Goal: Information Seeking & Learning: Learn about a topic

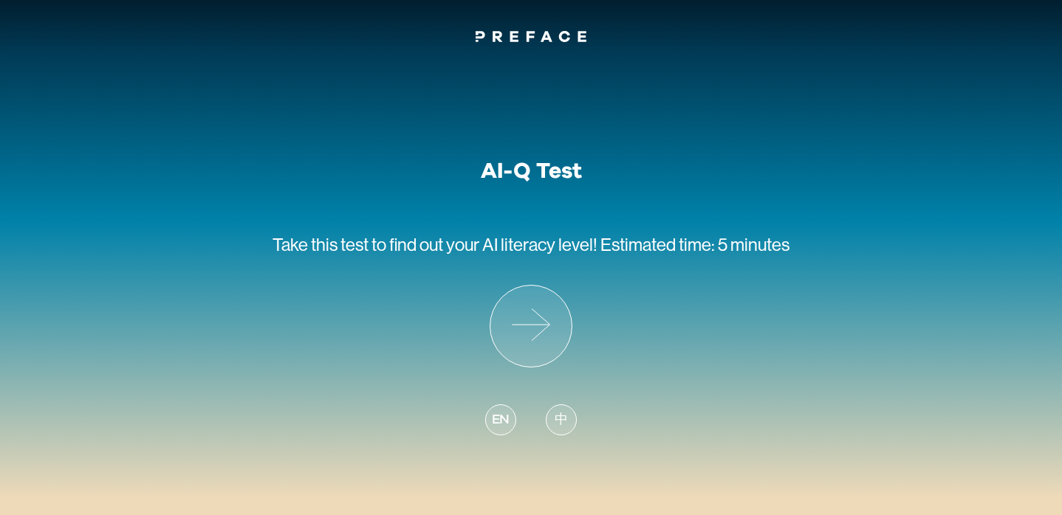
click at [555, 419] on span "中" at bounding box center [561, 421] width 13 height 20
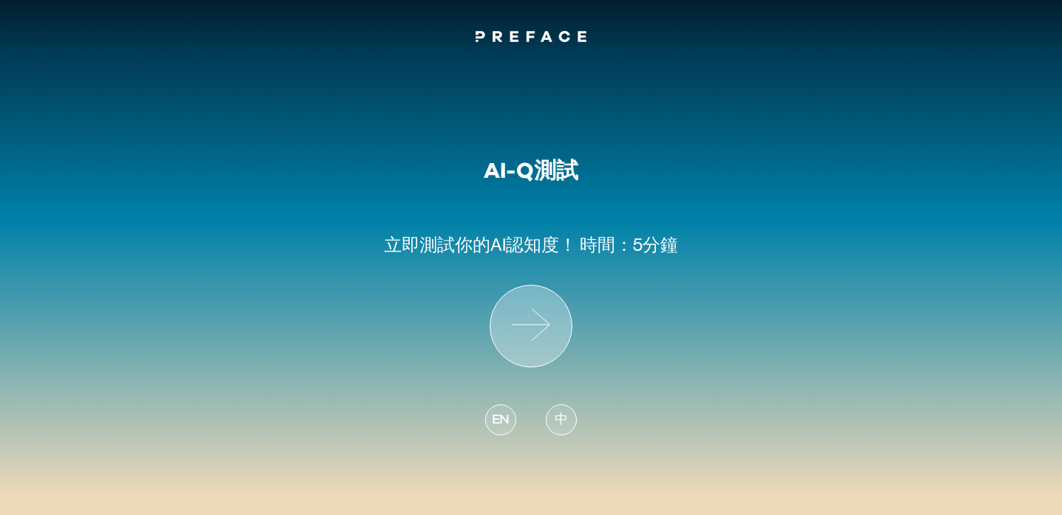
click at [535, 318] on icon at bounding box center [530, 326] width 81 height 81
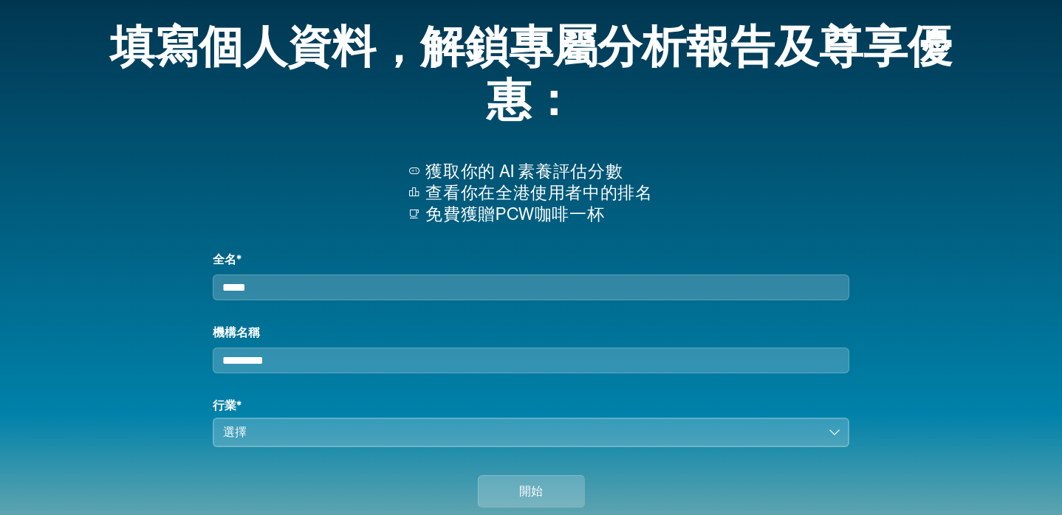
scroll to position [152, 0]
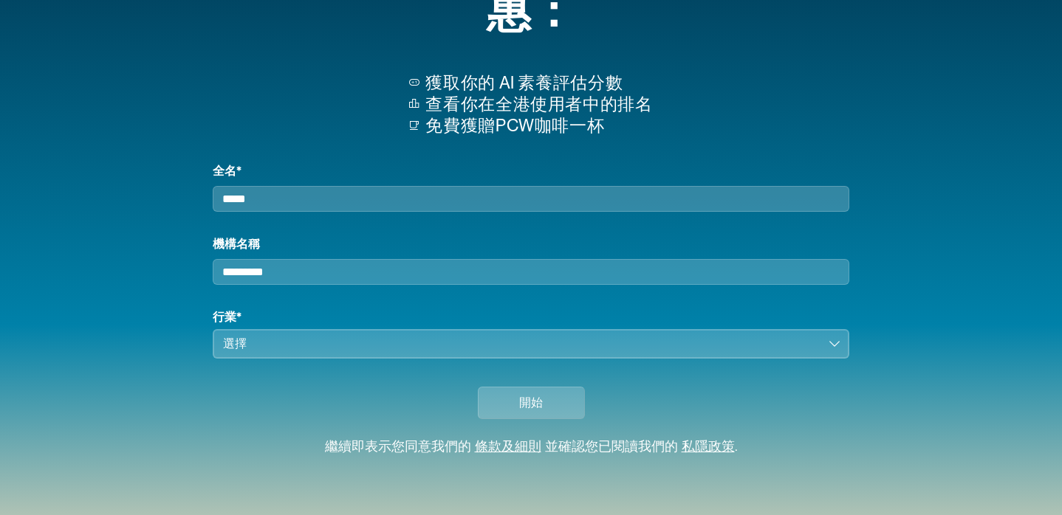
click at [419, 186] on input "全名*" at bounding box center [531, 199] width 637 height 26
type input "*****"
click at [400, 361] on div "開始" at bounding box center [531, 399] width 910 height 81
click at [394, 357] on button "選擇" at bounding box center [531, 344] width 637 height 30
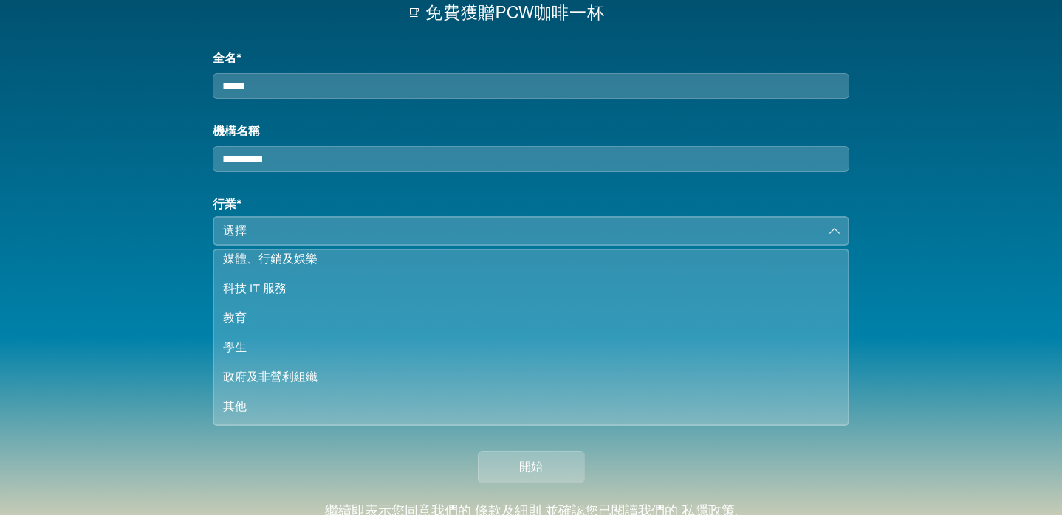
scroll to position [257, 0]
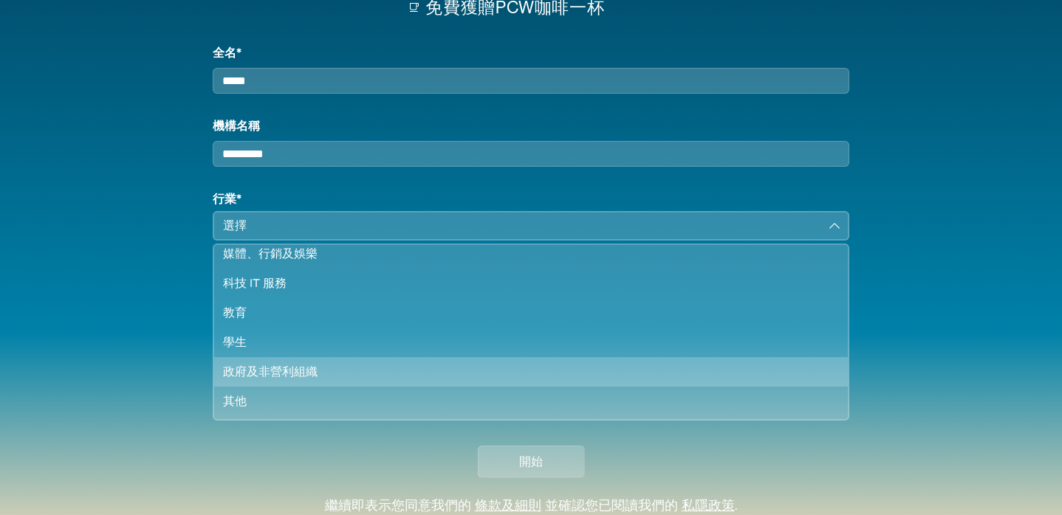
click at [326, 381] on div "政府及非營利組織" at bounding box center [522, 372] width 598 height 18
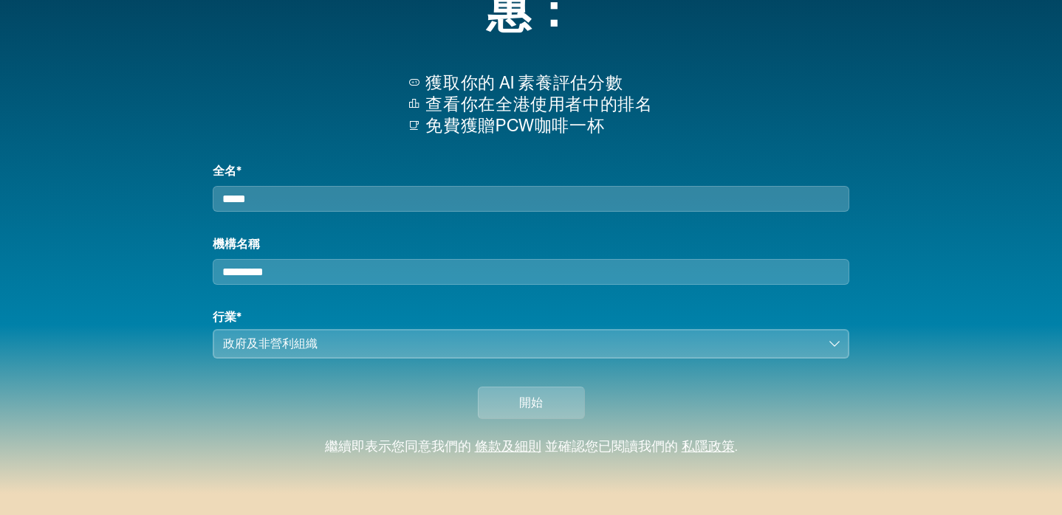
scroll to position [152, 0]
click at [568, 402] on button "開始" at bounding box center [531, 403] width 107 height 32
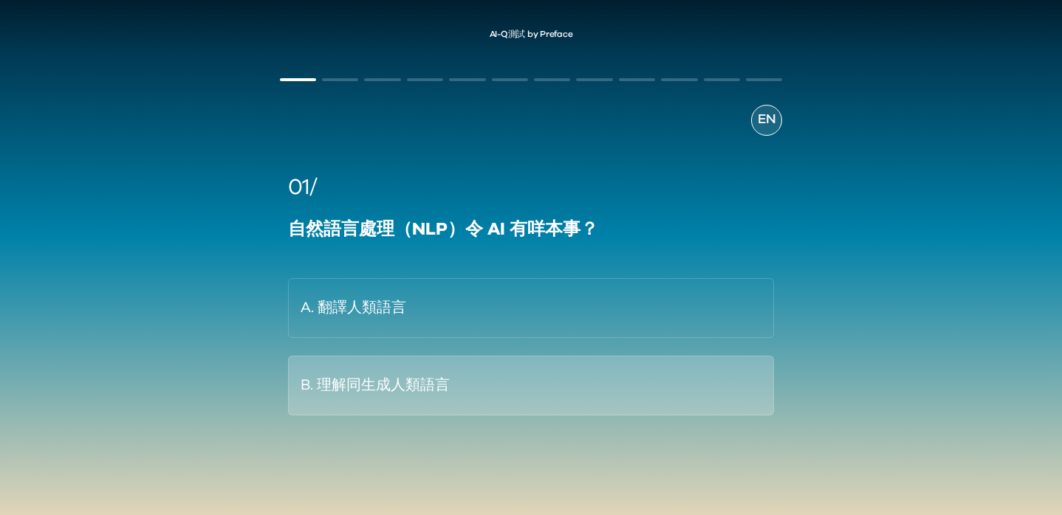
click at [508, 388] on button "B. 理解同生成人類語言" at bounding box center [531, 386] width 487 height 60
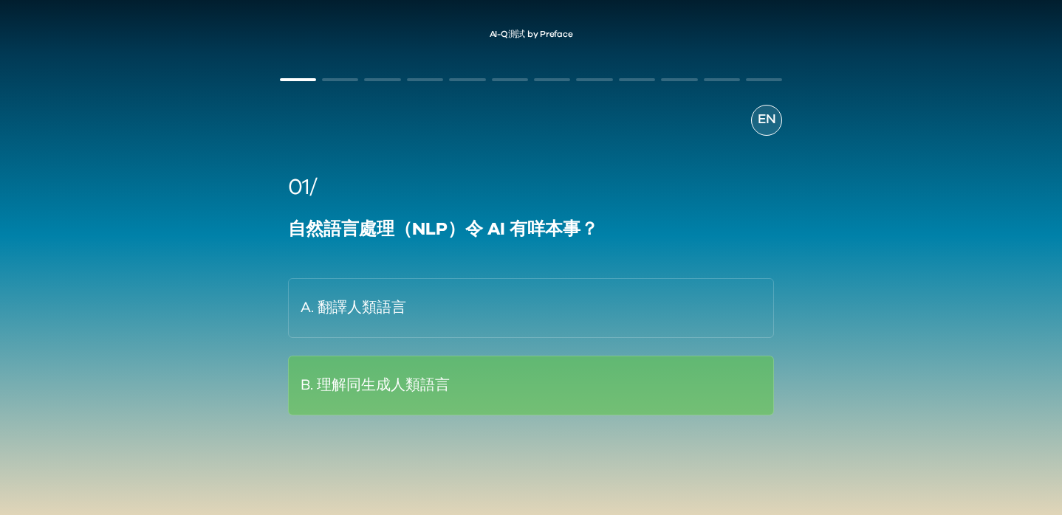
scroll to position [35, 0]
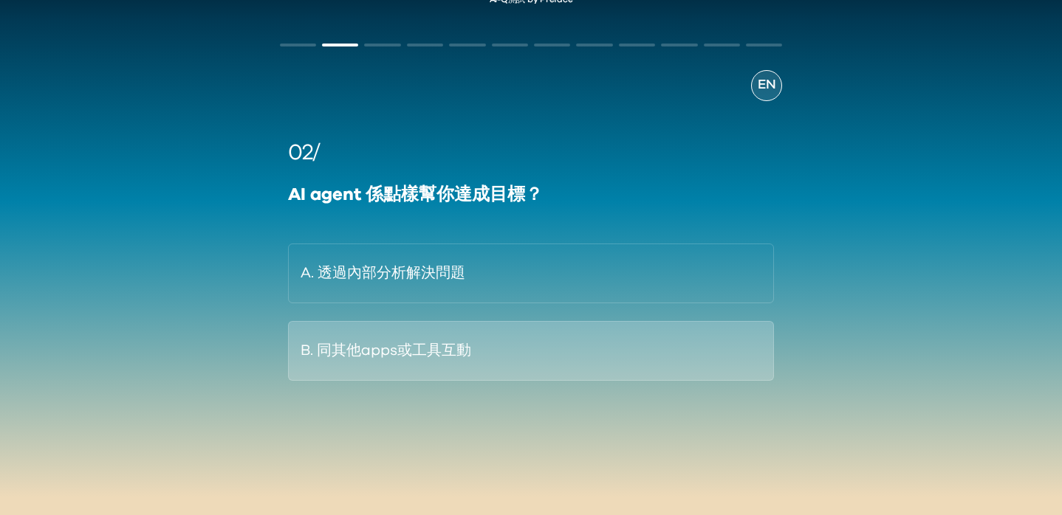
click at [551, 363] on button "B. 同其他apps或工具互動" at bounding box center [531, 351] width 487 height 60
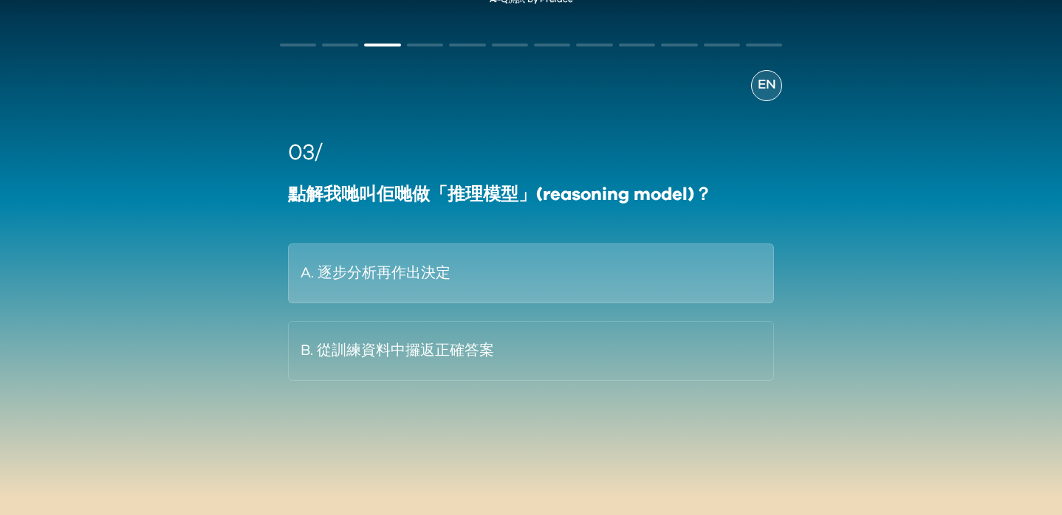
click at [620, 250] on button "A. 逐步分析再作出決定" at bounding box center [531, 274] width 487 height 60
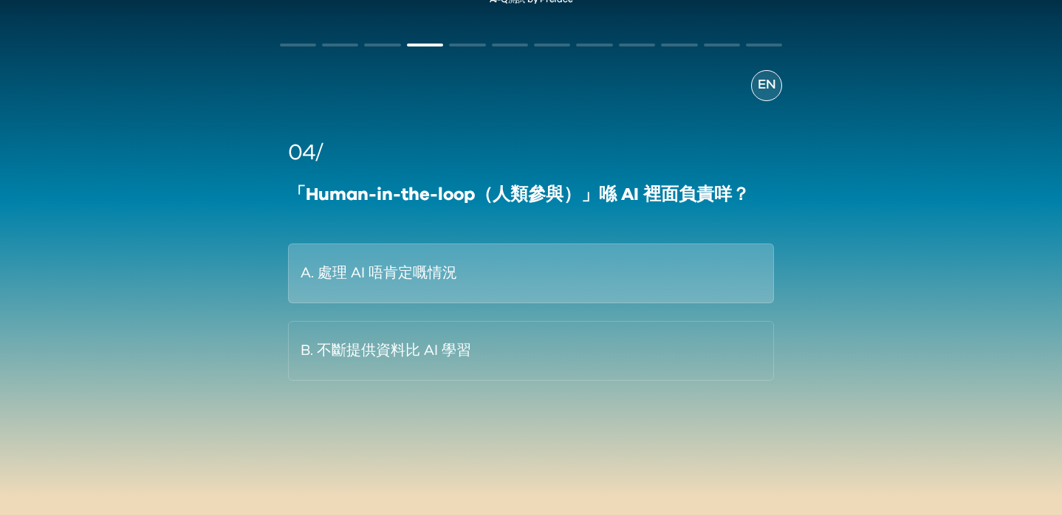
click at [677, 270] on button "A. 處理 AI 唔肯定嘅情況" at bounding box center [531, 274] width 487 height 60
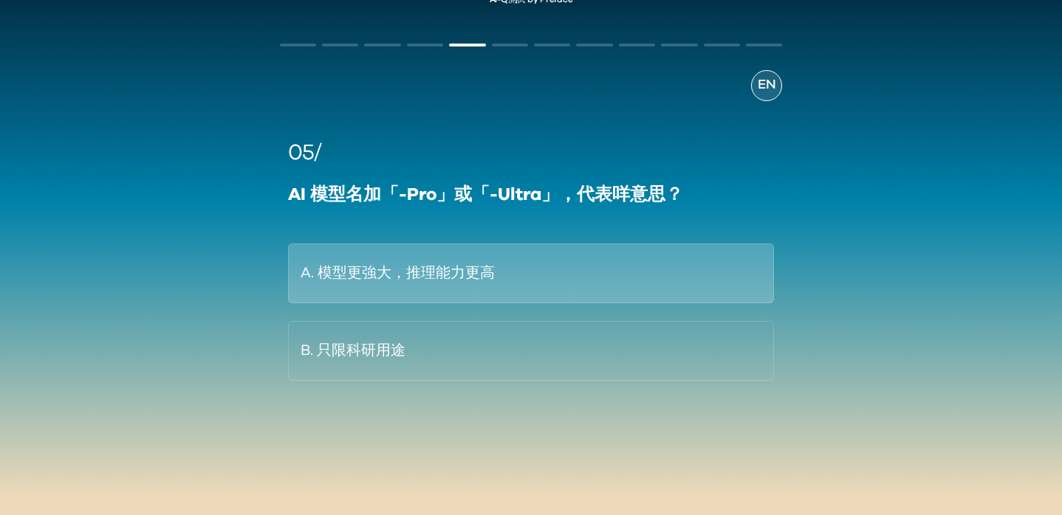
click at [474, 262] on button "A. 模型更強大，推理能力更高" at bounding box center [531, 274] width 487 height 60
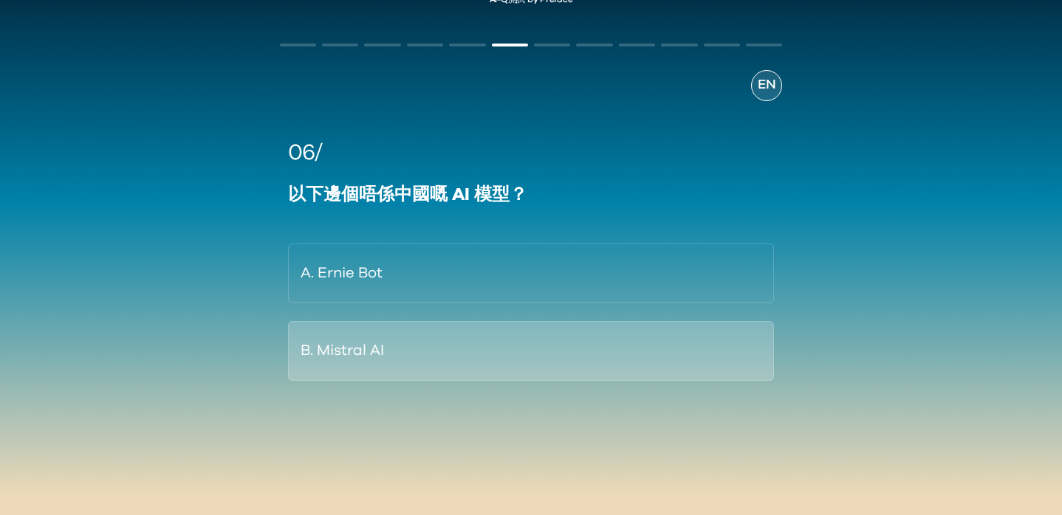
click at [507, 372] on button "B. Mistral AI" at bounding box center [531, 351] width 487 height 60
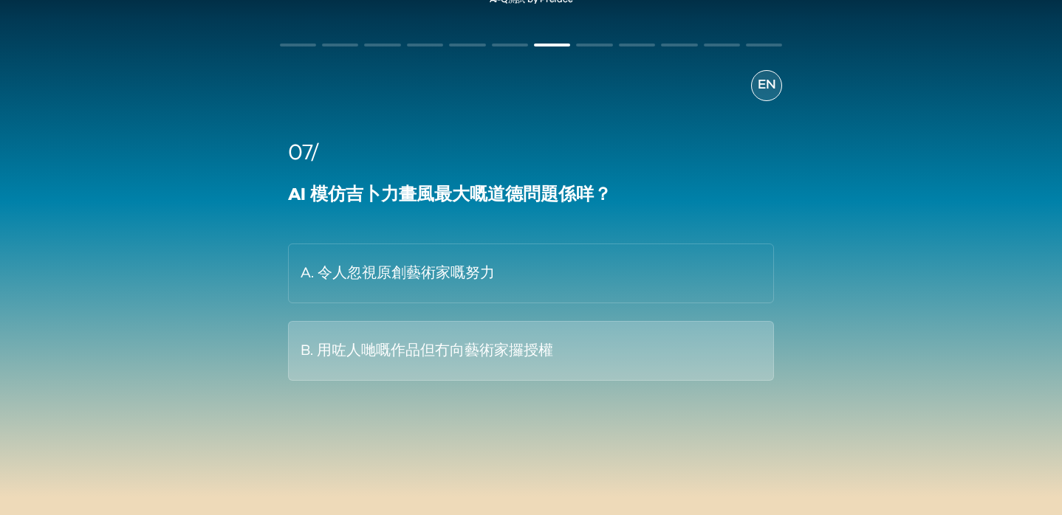
click at [486, 365] on button "B. 用咗人哋嘅作品但冇向藝術家攞授權" at bounding box center [531, 351] width 487 height 60
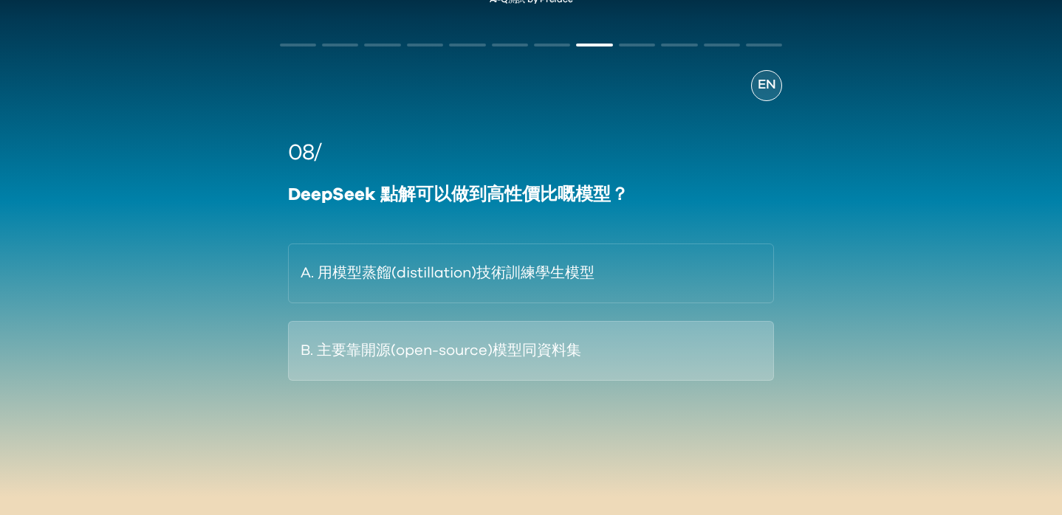
click at [397, 370] on button "B. 主要靠開源(open-source)模型同資料集" at bounding box center [531, 351] width 487 height 60
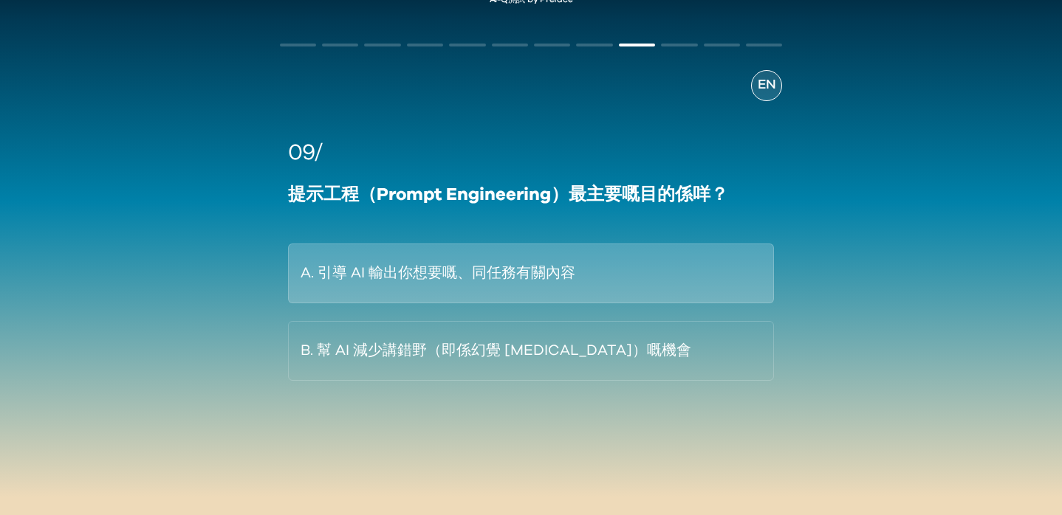
click at [425, 270] on button "A. 引導 AI 輸出你想要嘅、同任務有關內容" at bounding box center [531, 274] width 487 height 60
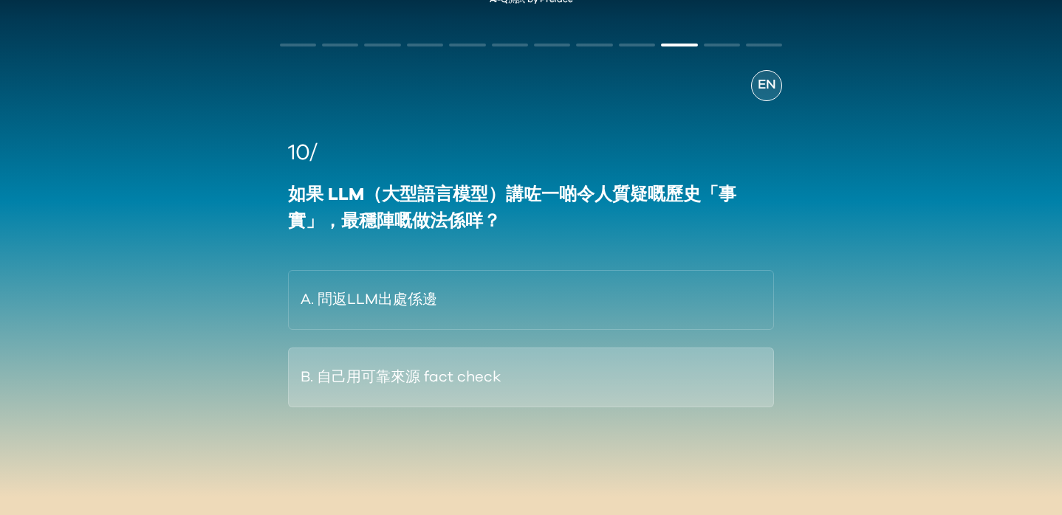
click at [519, 379] on button "B. 自己用可靠來源 fact check" at bounding box center [531, 378] width 487 height 60
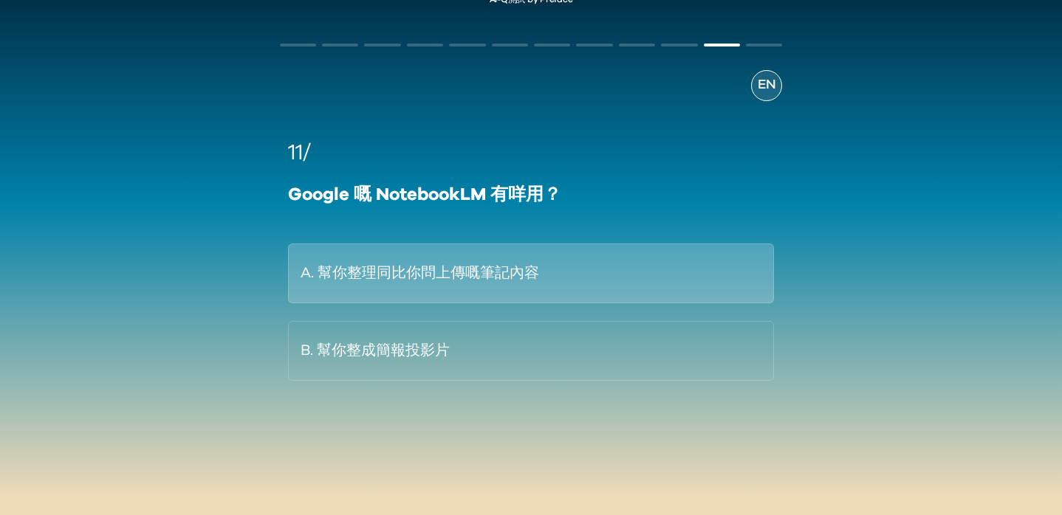
click at [520, 274] on button "A. 幫你整理同比你問上傳嘅筆記內容" at bounding box center [531, 274] width 487 height 60
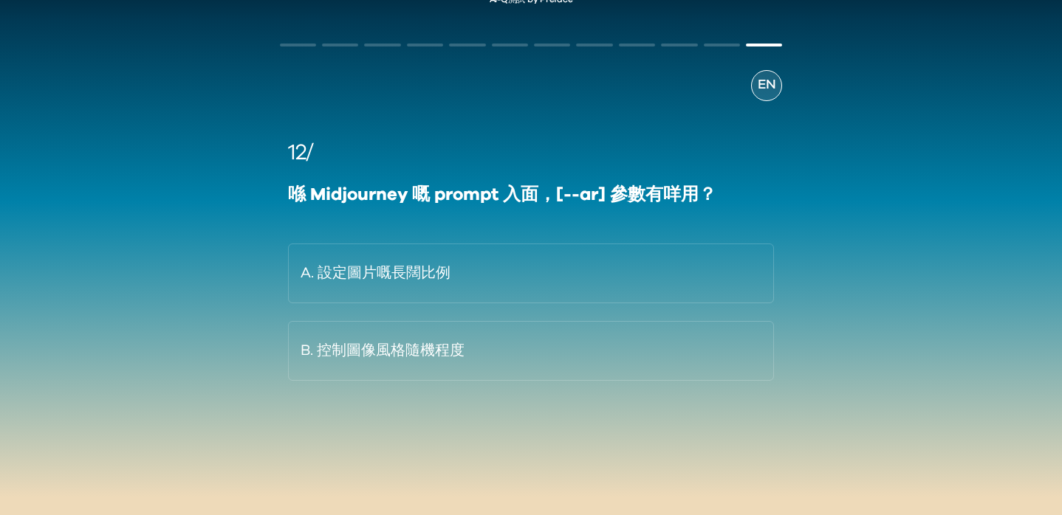
click at [520, 274] on button "A. 設定圖片嘅長闊比例" at bounding box center [531, 274] width 487 height 60
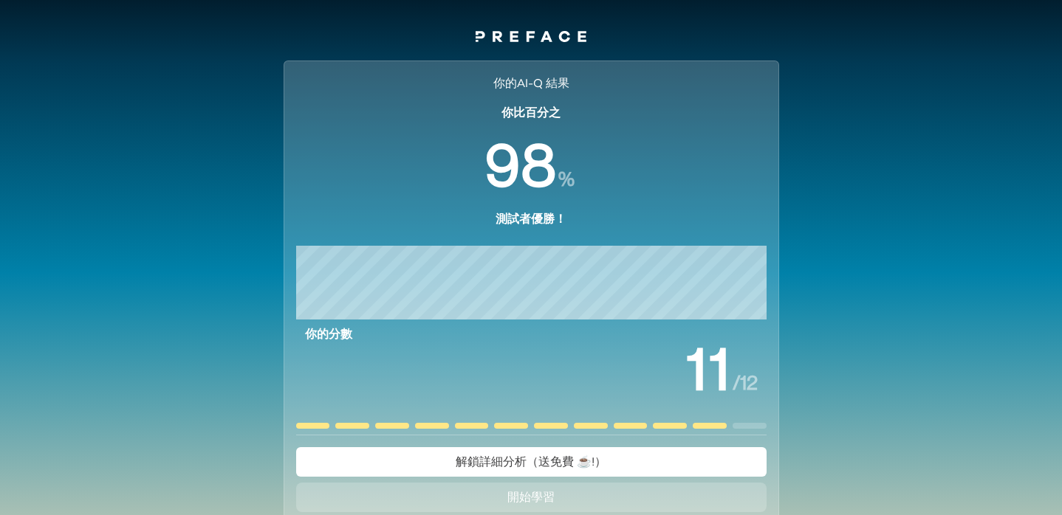
scroll to position [120, 0]
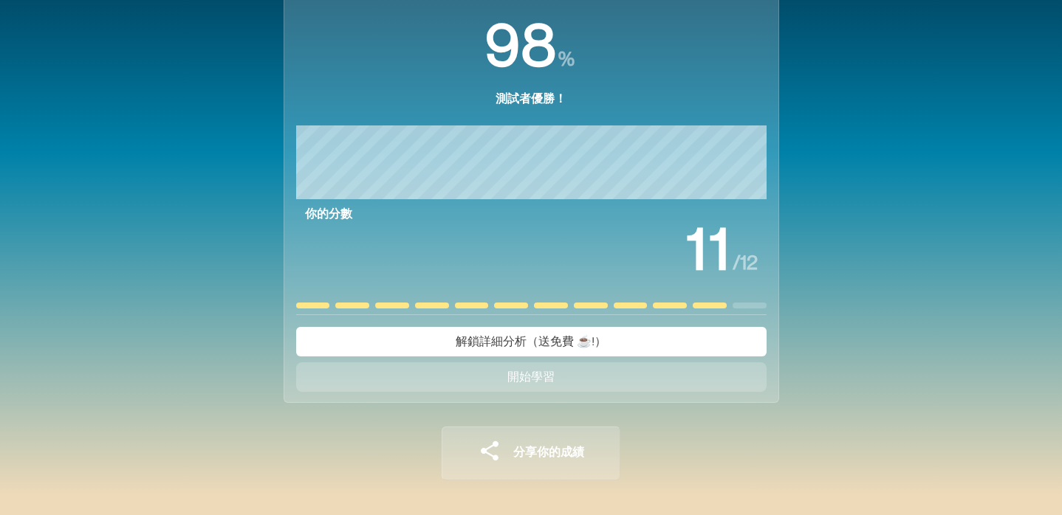
click at [502, 380] on button "開始學習" at bounding box center [531, 378] width 470 height 30
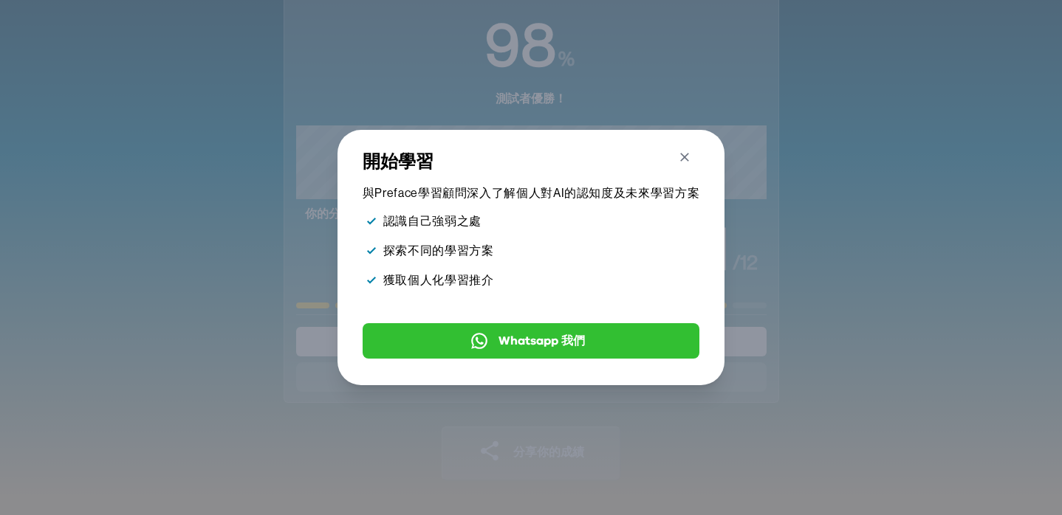
click at [682, 157] on icon "button" at bounding box center [684, 157] width 9 height 9
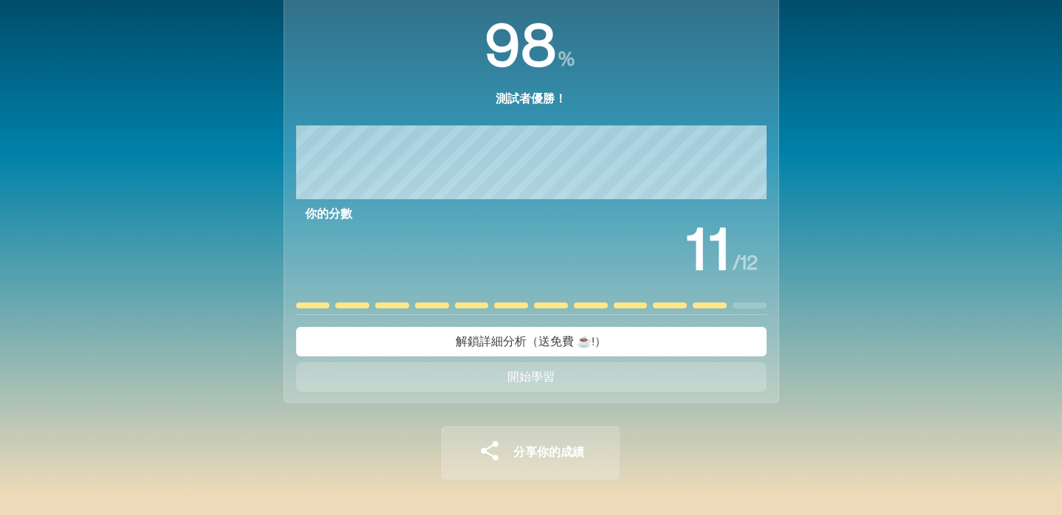
click at [577, 346] on span "解鎖詳細分析（送免費 ☕️!）" at bounding box center [531, 342] width 151 height 12
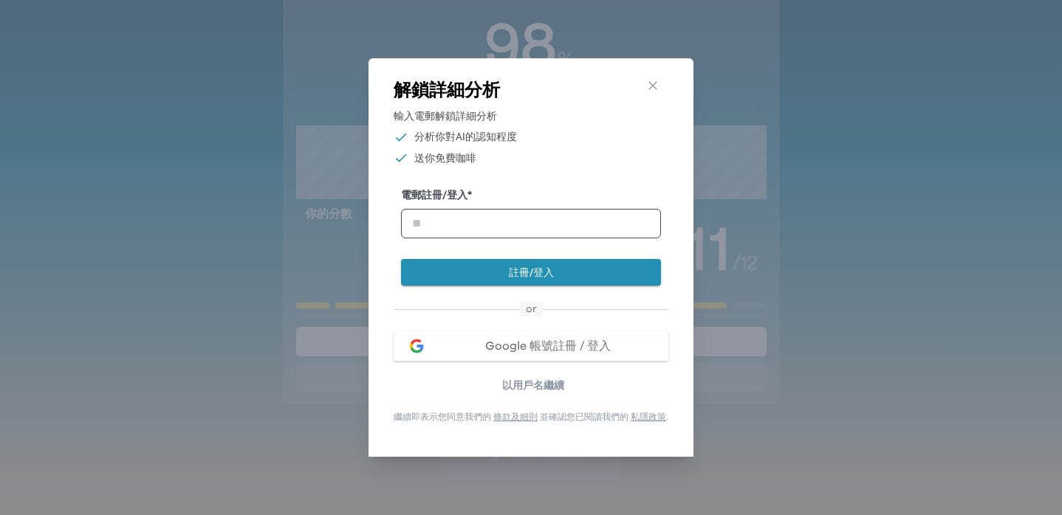
click at [607, 349] on span "Google 帳號註冊 / 登入" at bounding box center [548, 346] width 126 height 12
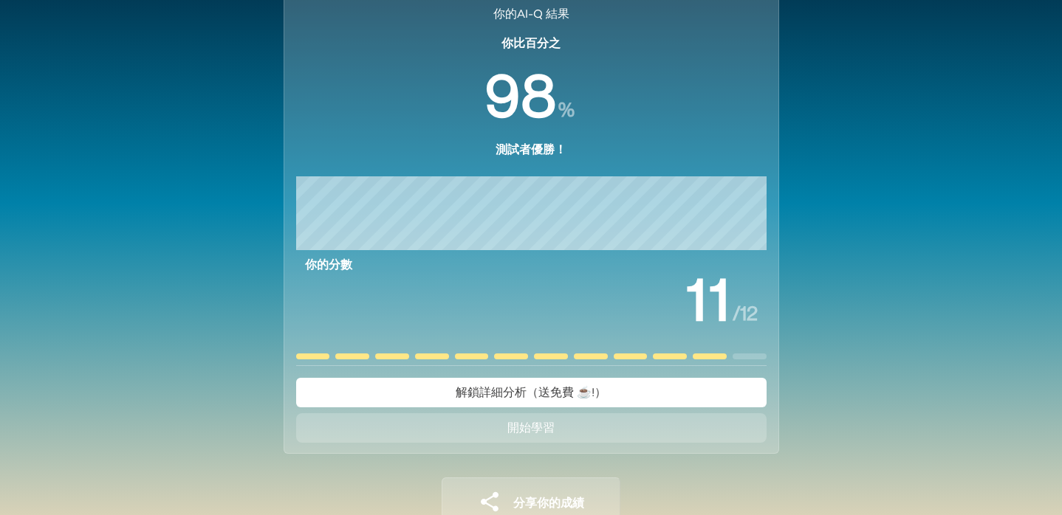
scroll to position [120, 0]
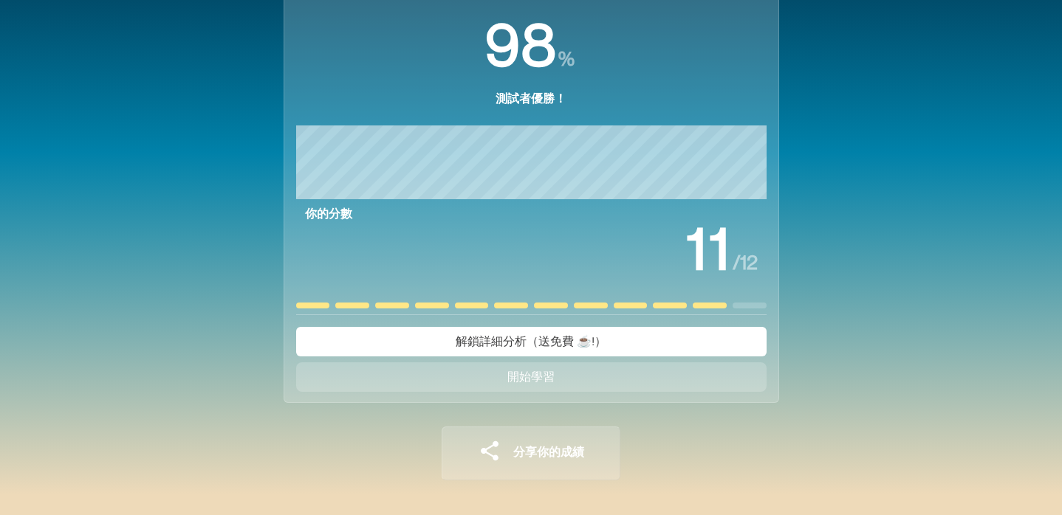
click at [716, 351] on button "解鎖詳細分析（送免費 ☕️!）" at bounding box center [531, 342] width 470 height 30
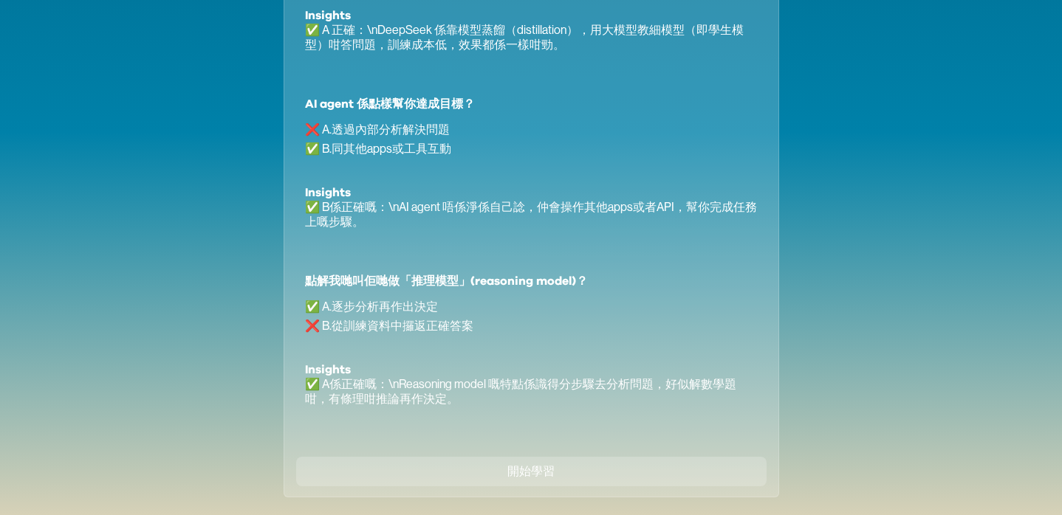
scroll to position [1128, 0]
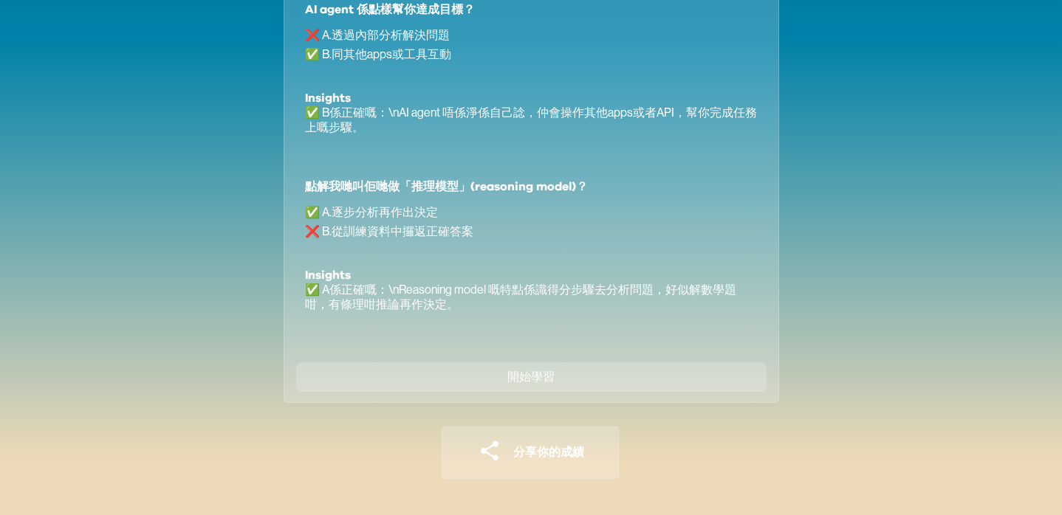
click at [603, 380] on button "開始學習" at bounding box center [531, 378] width 470 height 30
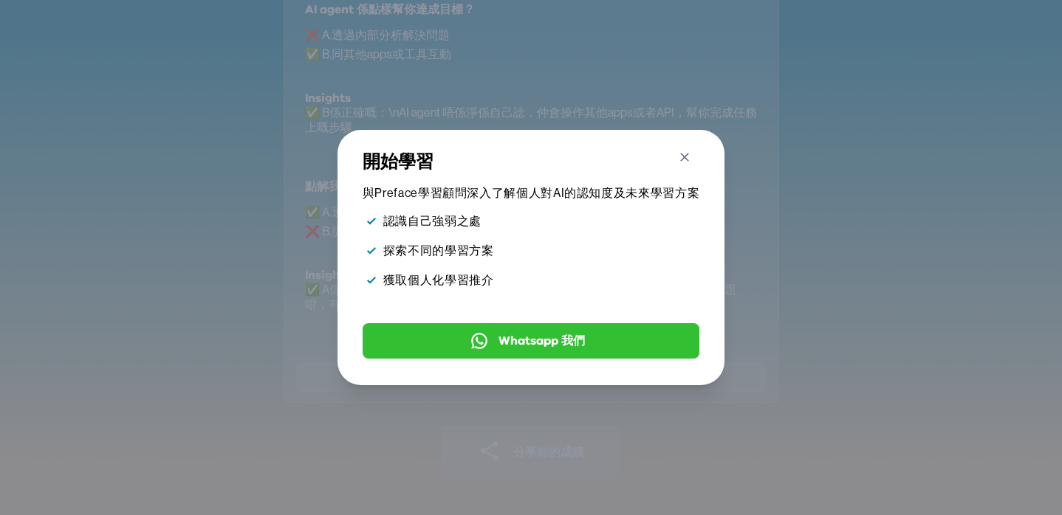
click at [687, 155] on icon "button" at bounding box center [685, 158] width 16 height 16
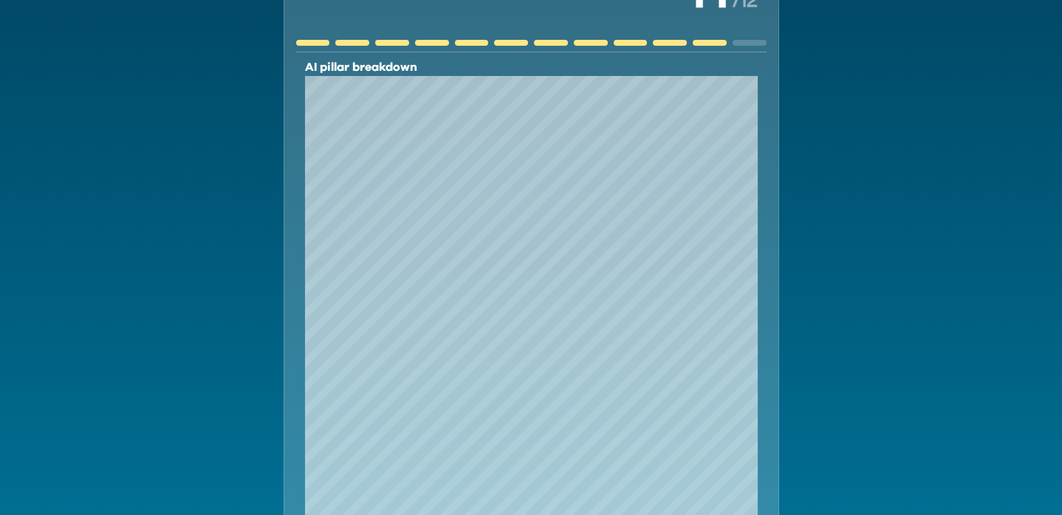
scroll to position [0, 0]
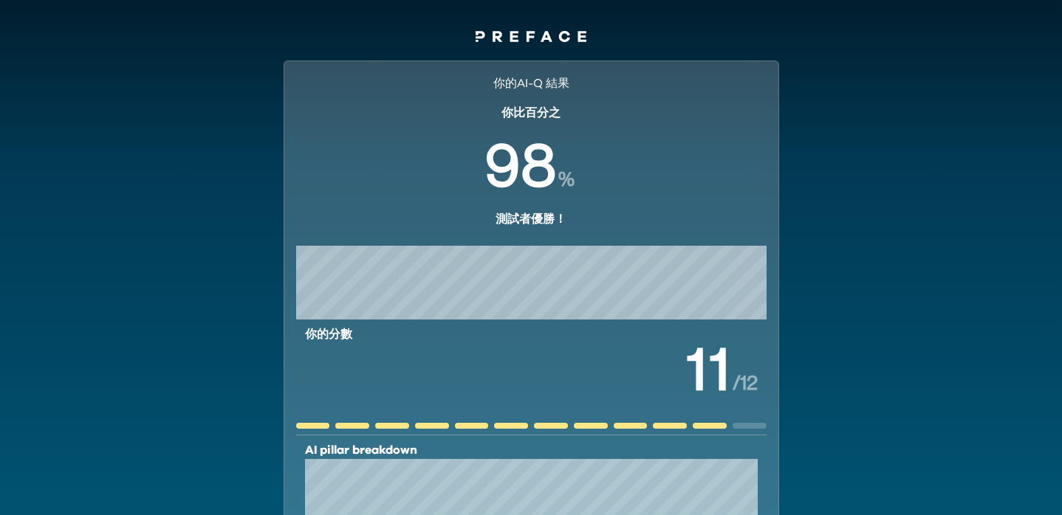
click at [532, 35] on icon at bounding box center [531, 36] width 111 height 11
